Goal: Register for event/course

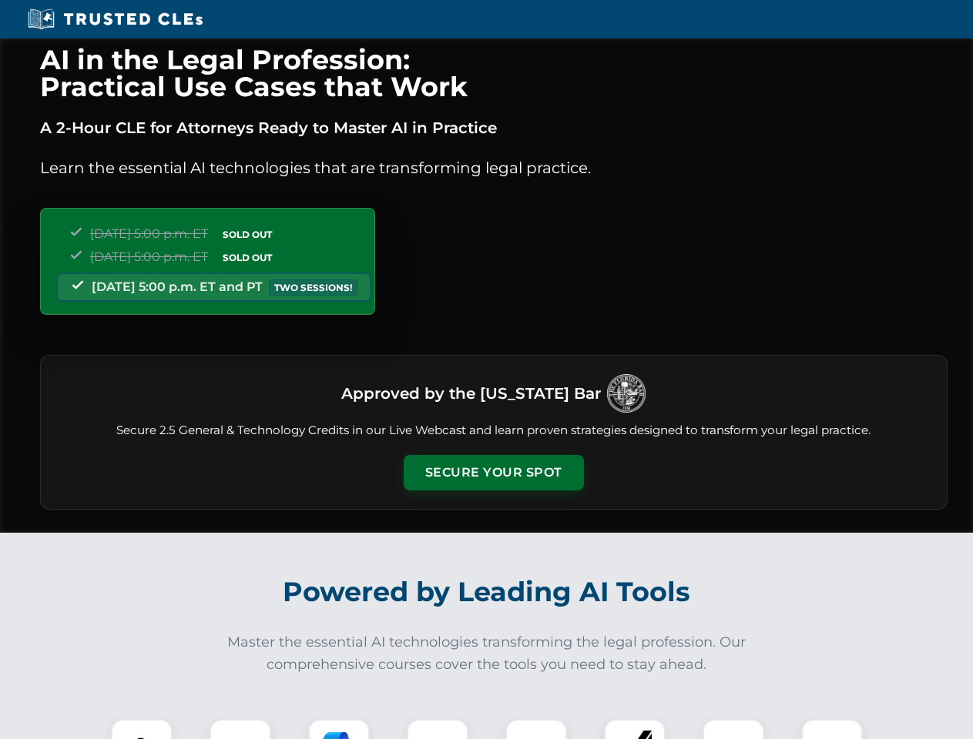
click at [493, 473] on button "Secure Your Spot" at bounding box center [493, 472] width 180 height 35
click at [142, 729] on img at bounding box center [141, 750] width 45 height 45
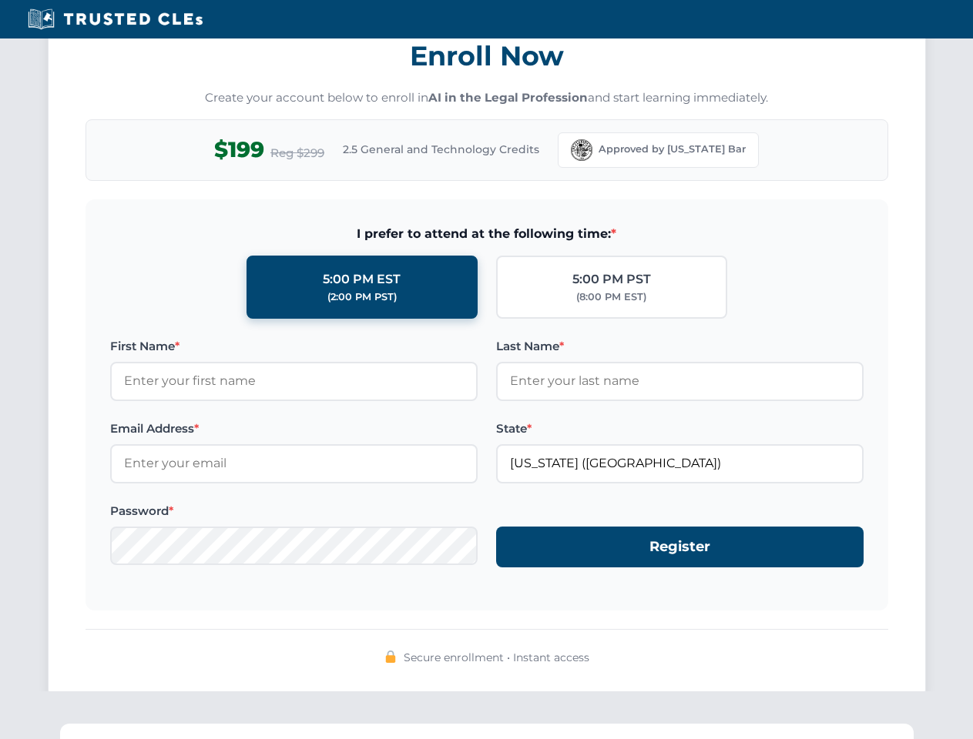
scroll to position [1512, 0]
